Goal: Find specific page/section: Locate a particular part of the current website

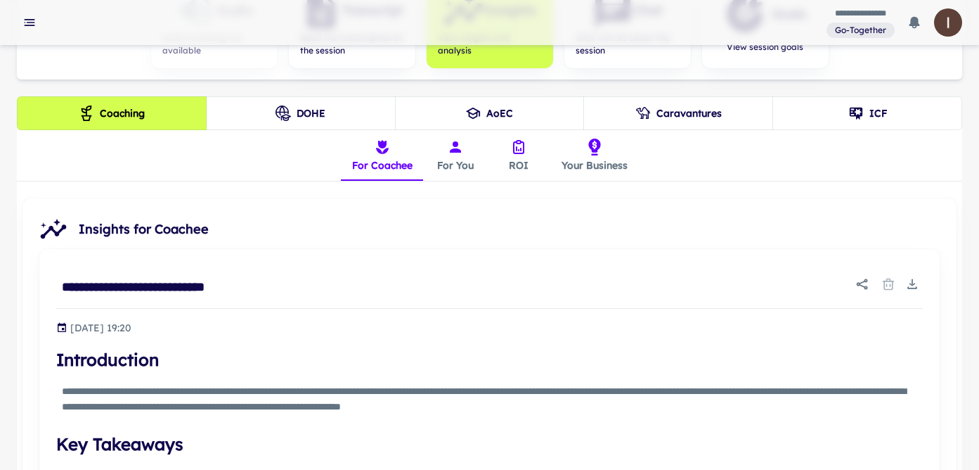
scroll to position [291, 0]
click at [888, 113] on button "ICF" at bounding box center [867, 113] width 190 height 34
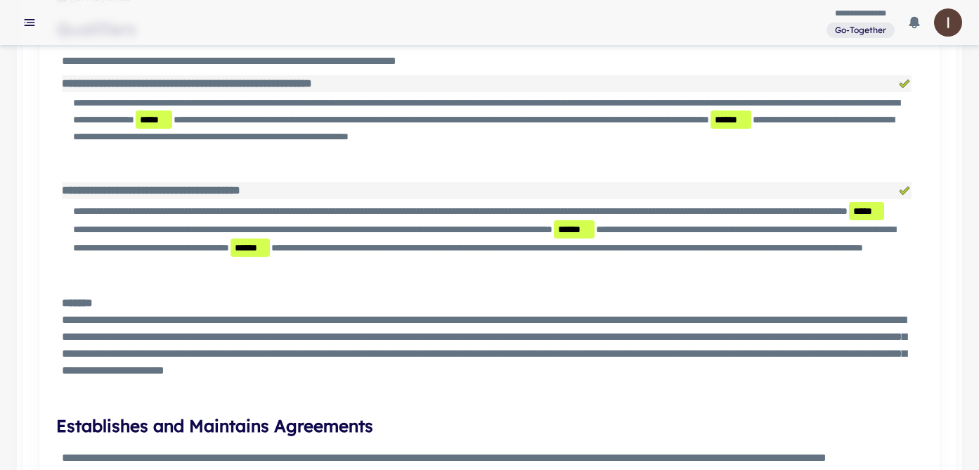
scroll to position [0, 0]
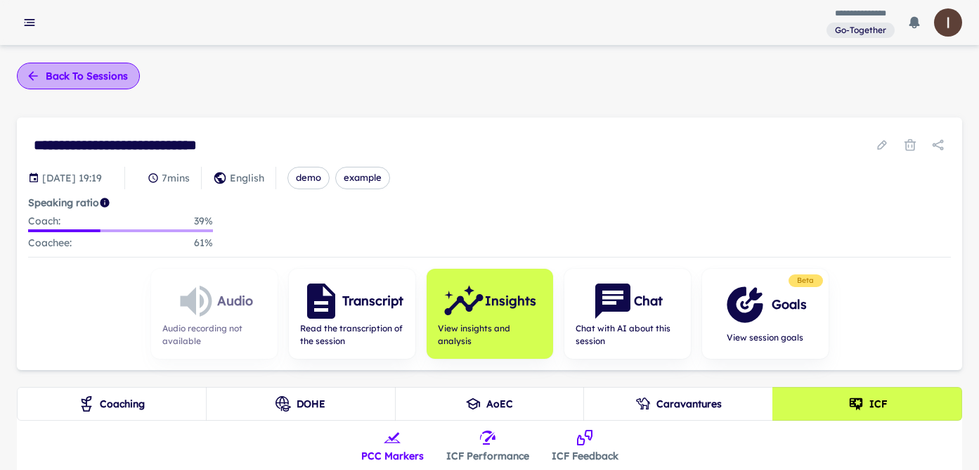
click at [68, 85] on button "Back to sessions" at bounding box center [78, 76] width 123 height 27
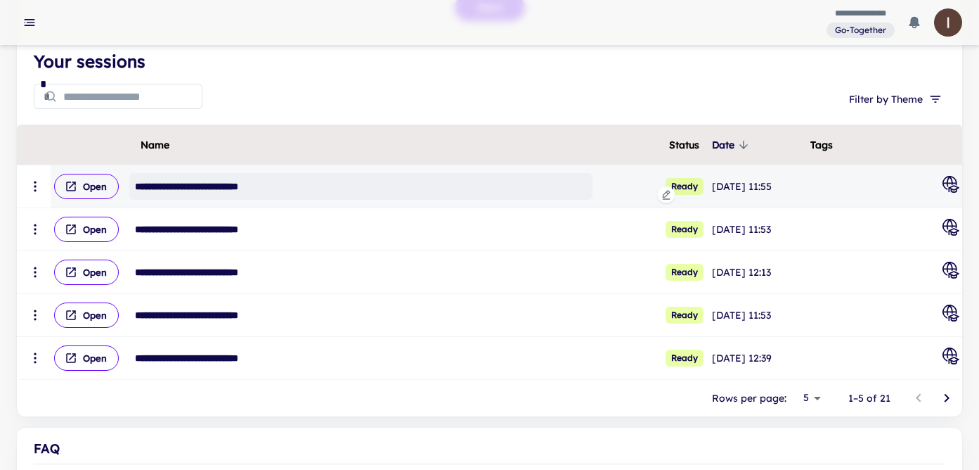
scroll to position [192, 0]
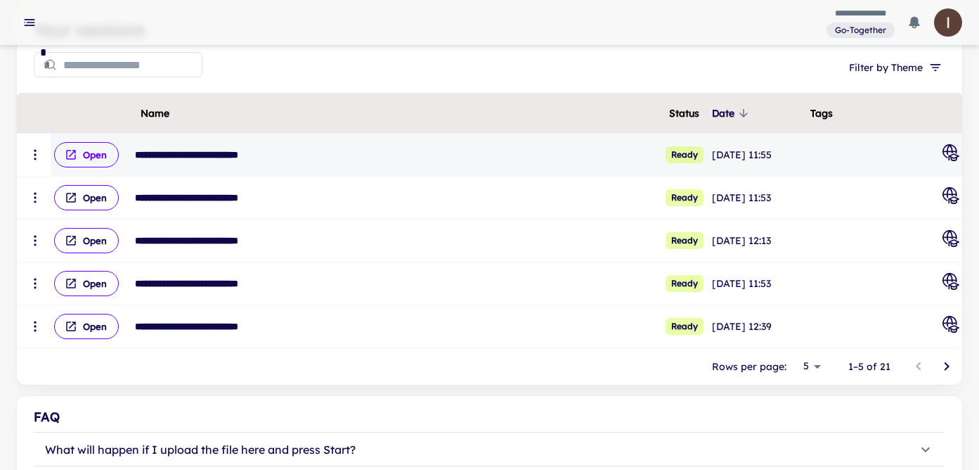
click at [88, 154] on button "Open" at bounding box center [86, 154] width 65 height 25
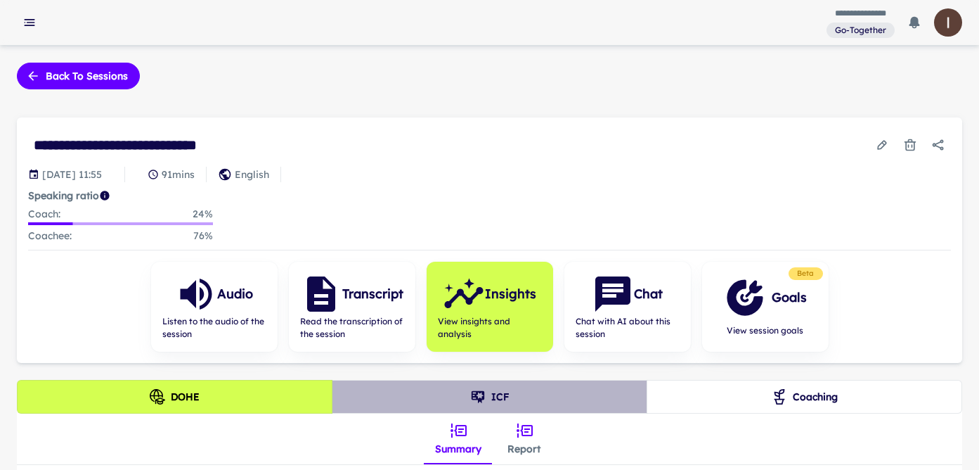
click at [564, 393] on button "ICF" at bounding box center [490, 397] width 316 height 34
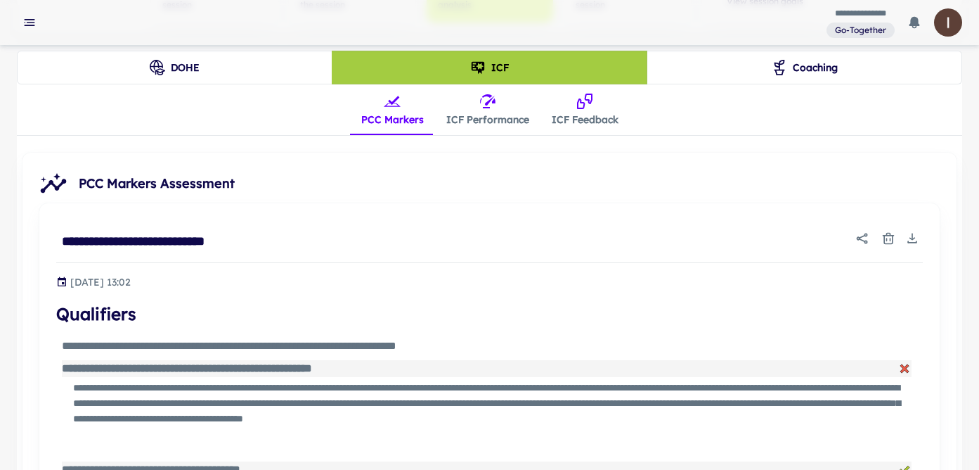
scroll to position [330, 0]
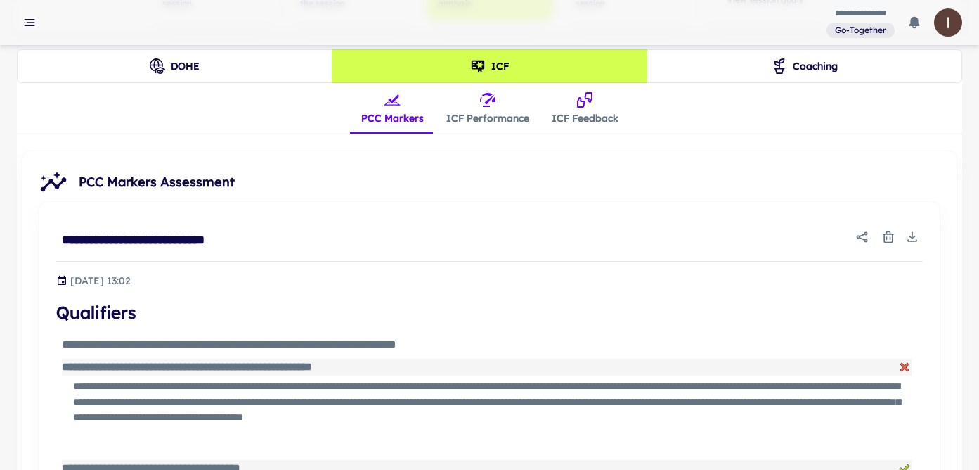
click at [593, 118] on button "ICF Feedback" at bounding box center [585, 108] width 89 height 51
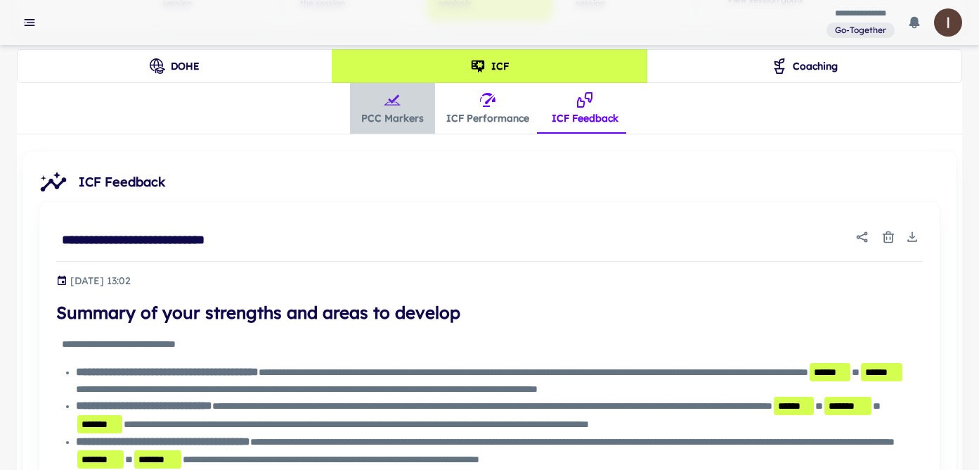
click at [389, 121] on button "PCC Markers" at bounding box center [392, 108] width 85 height 51
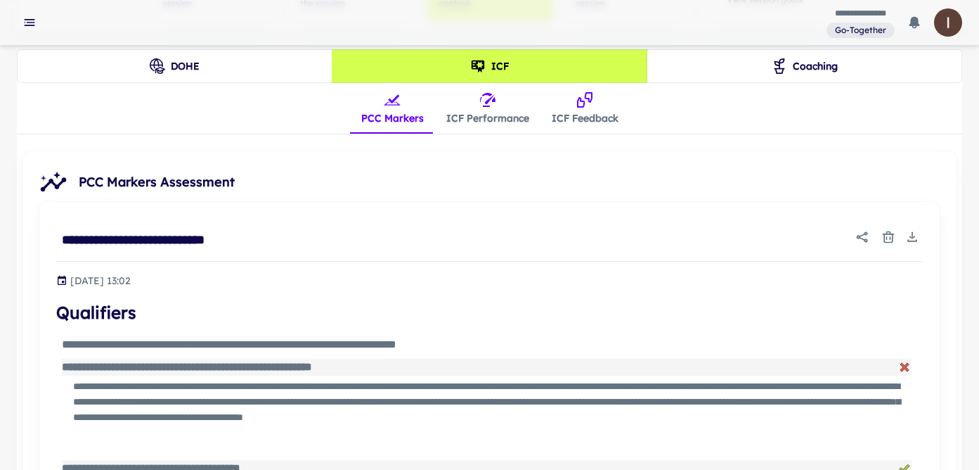
click at [562, 119] on button "ICF Feedback" at bounding box center [585, 108] width 89 height 51
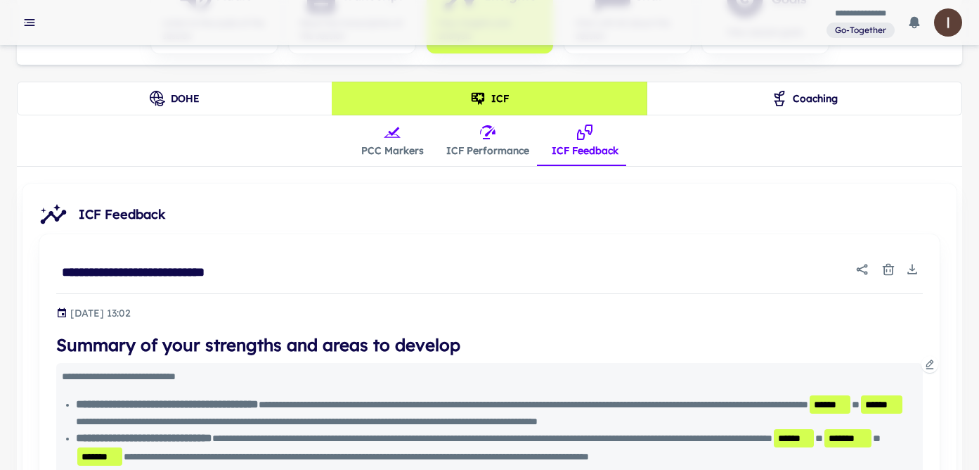
scroll to position [0, 0]
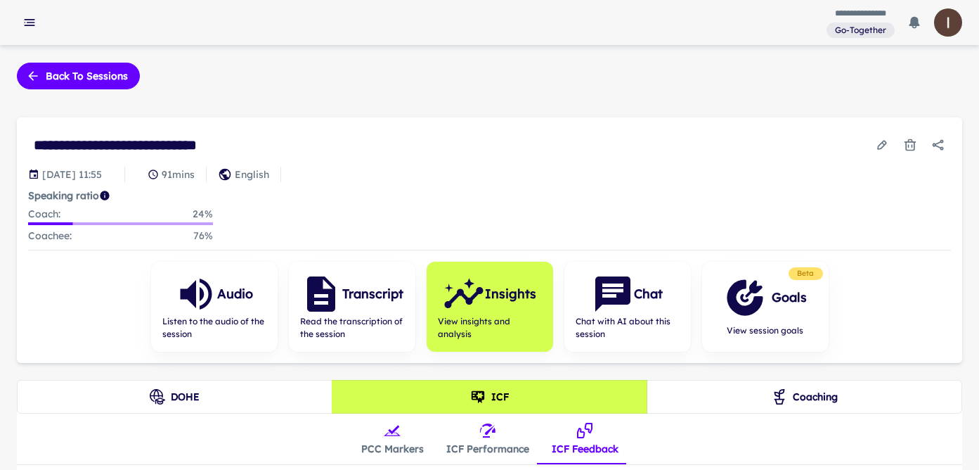
click at [489, 32] on div "**********" at bounding box center [489, 22] width 979 height 45
